Goal: Information Seeking & Learning: Check status

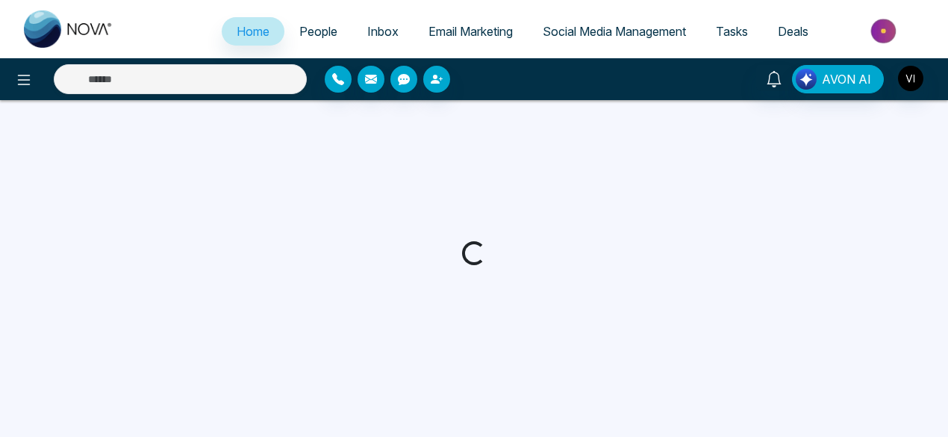
select select "*"
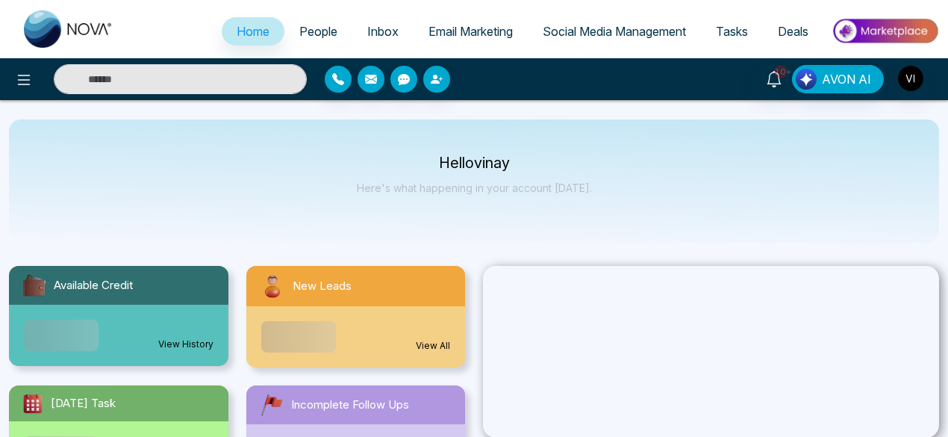
click at [487, 29] on span "Email Marketing" at bounding box center [471, 31] width 84 height 15
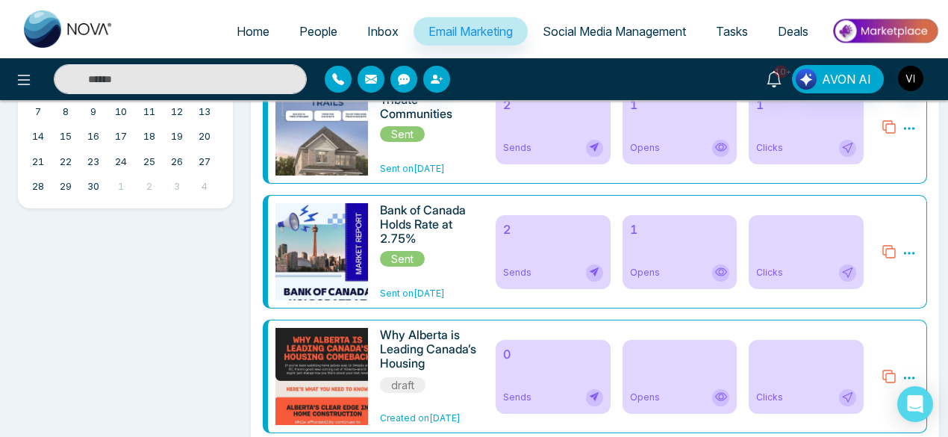
scroll to position [553, 0]
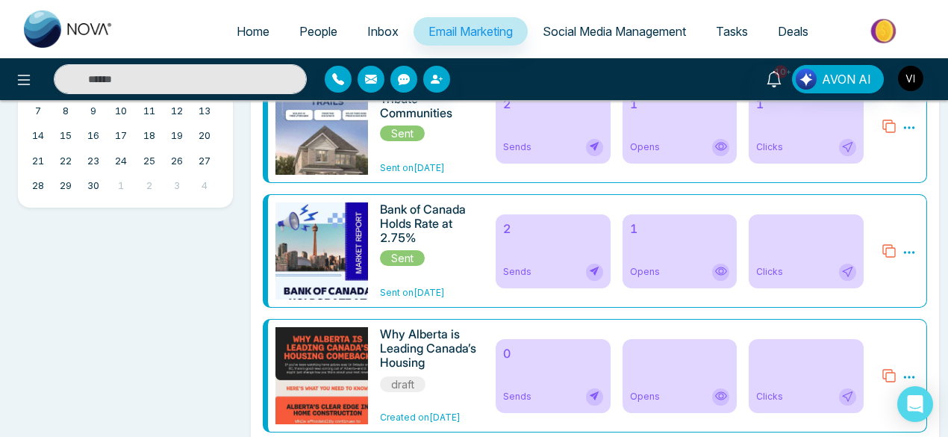
click at [557, 125] on div "2 Sends" at bounding box center [553, 127] width 115 height 74
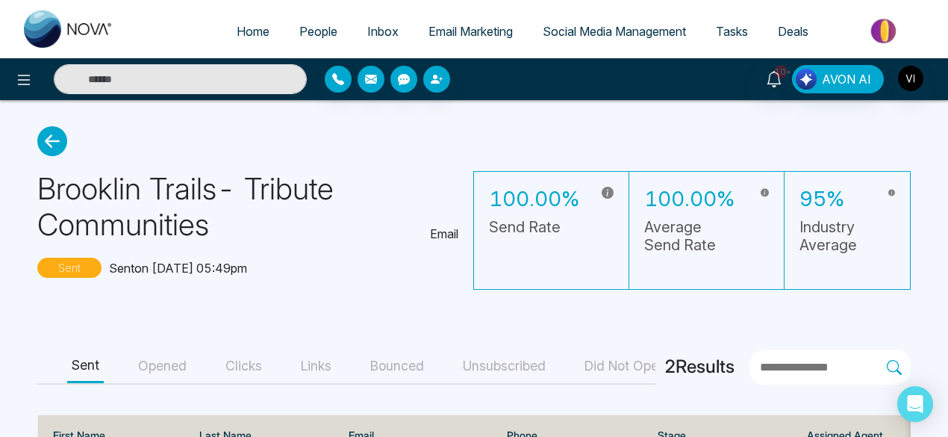
click at [48, 141] on icon at bounding box center [52, 141] width 30 height 30
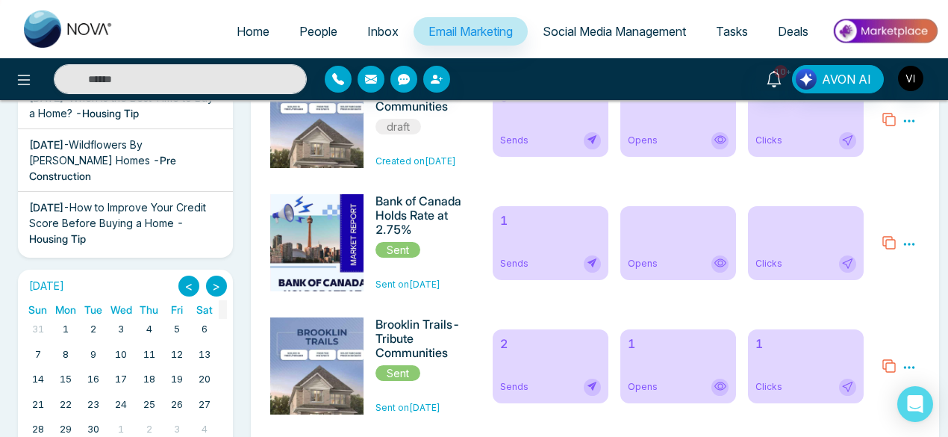
scroll to position [309, 0]
click at [533, 356] on div "2 Sends" at bounding box center [551, 366] width 116 height 74
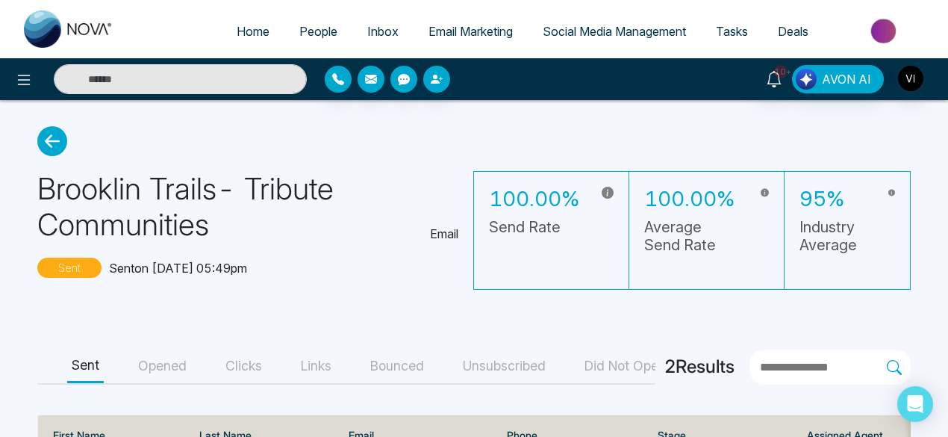
click at [51, 139] on icon at bounding box center [52, 141] width 30 height 30
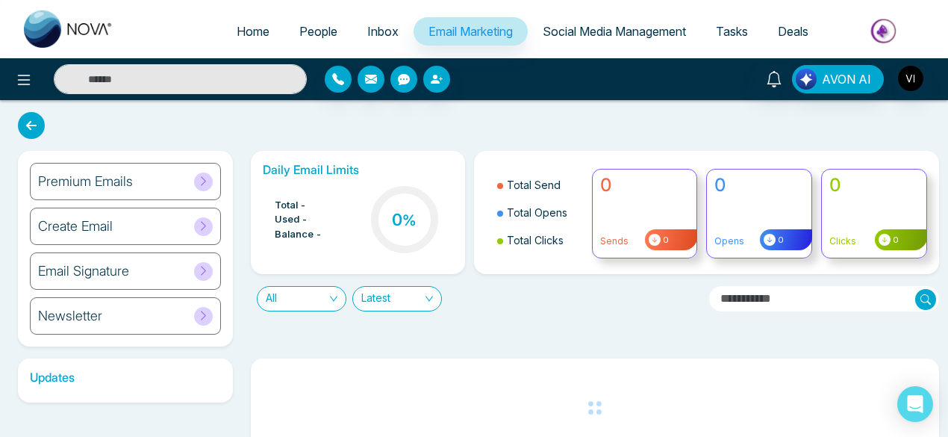
click at [31, 127] on icon at bounding box center [31, 125] width 27 height 27
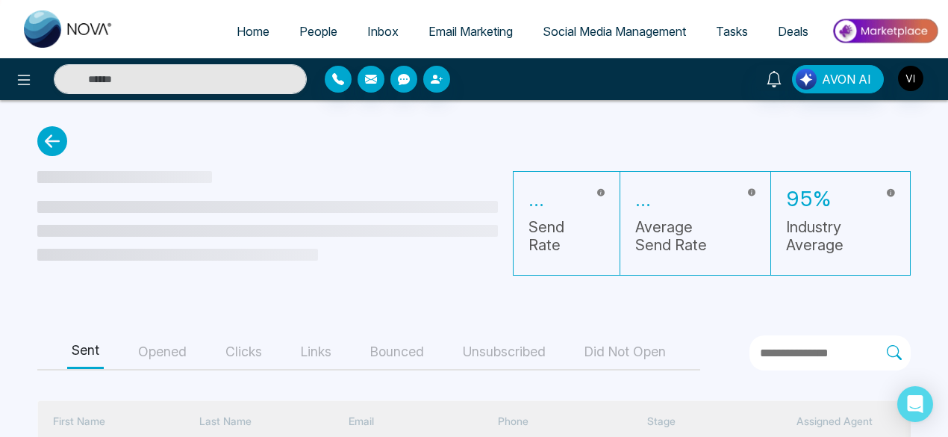
click at [57, 143] on icon at bounding box center [52, 141] width 30 height 30
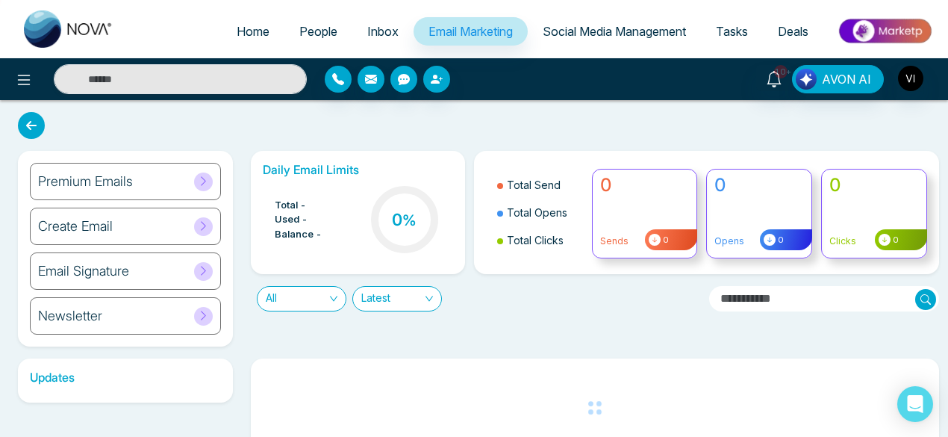
click at [34, 125] on icon at bounding box center [31, 125] width 27 height 27
